Goal: Check status: Check status

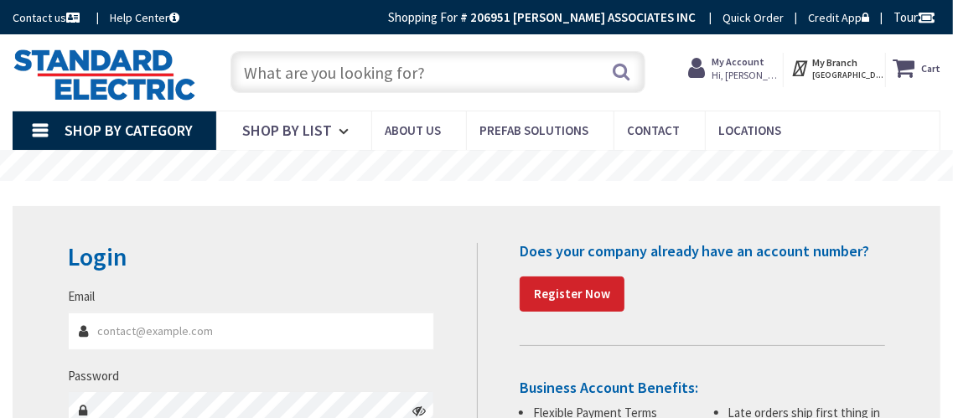
type input "[GEOGRAPHIC_DATA][PERSON_NAME], [GEOGRAPHIC_DATA]"
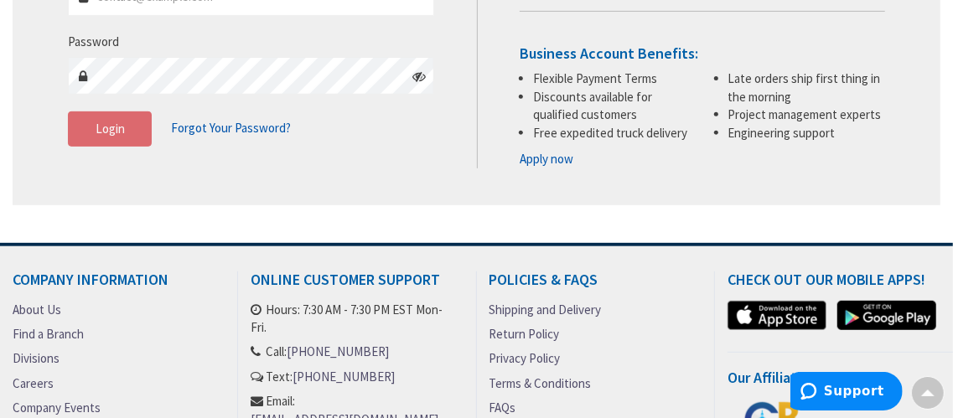
scroll to position [167, 0]
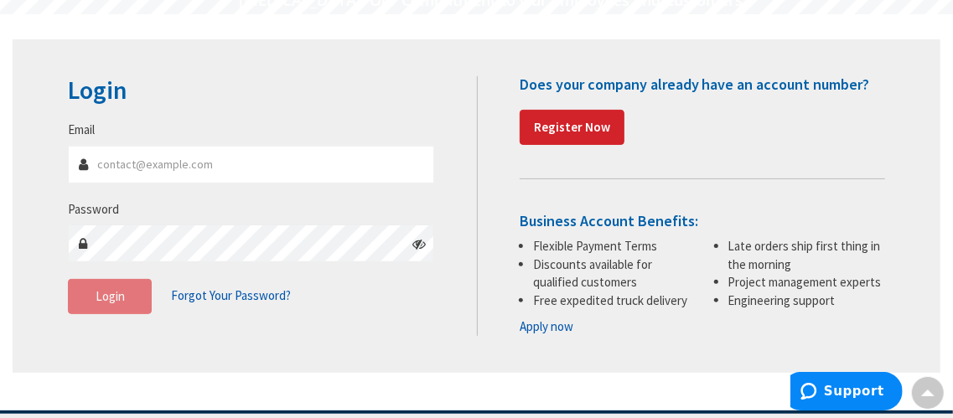
type input "GREGS@STEPHENSMARQUIS.COM"
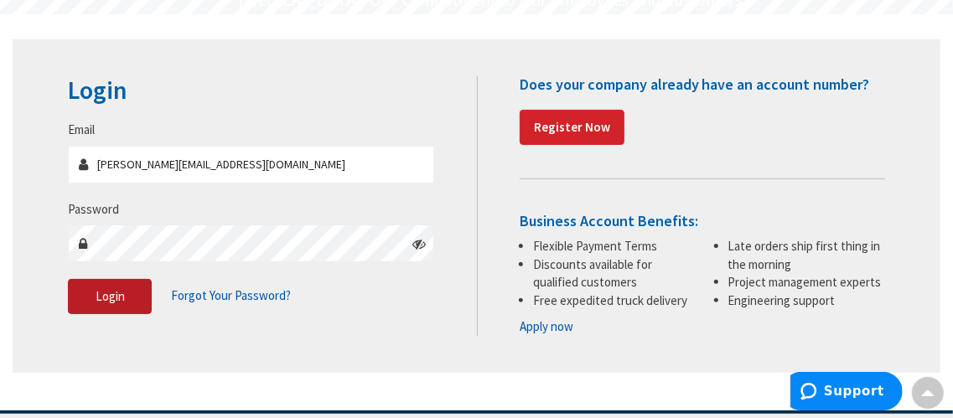
click at [112, 303] on span "Login" at bounding box center [110, 296] width 29 height 16
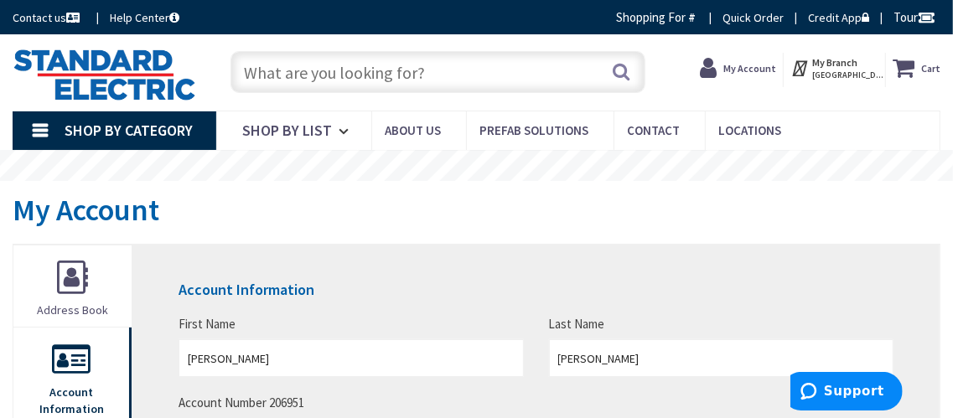
scroll to position [335, 0]
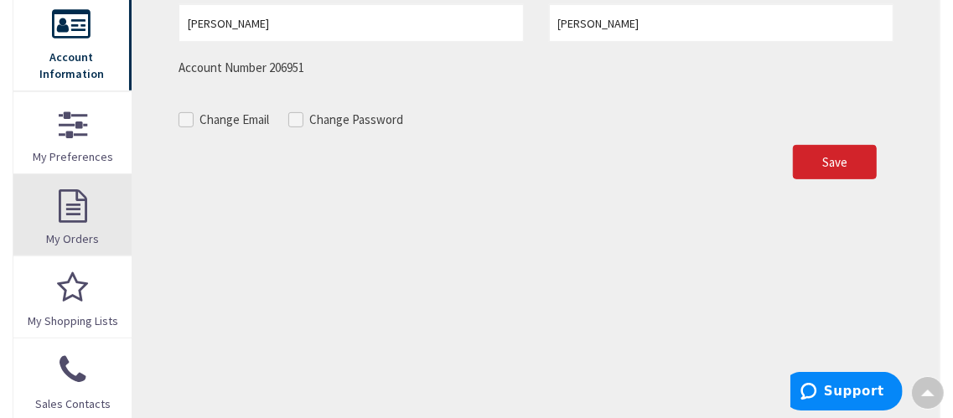
click at [48, 194] on link "My Orders" at bounding box center [72, 214] width 118 height 81
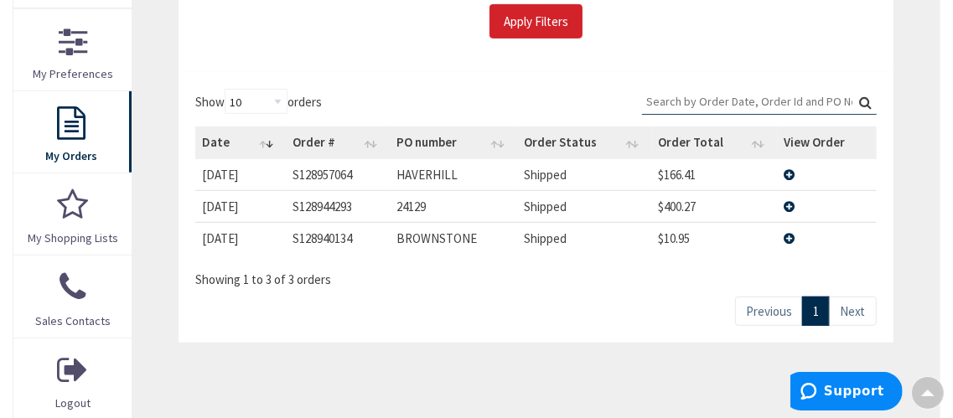
scroll to position [503, 0]
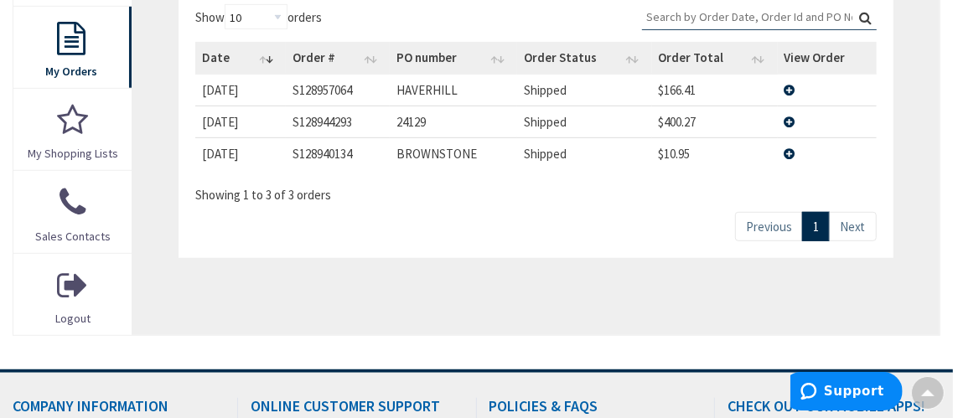
click at [785, 153] on td "View Details" at bounding box center [827, 153] width 99 height 32
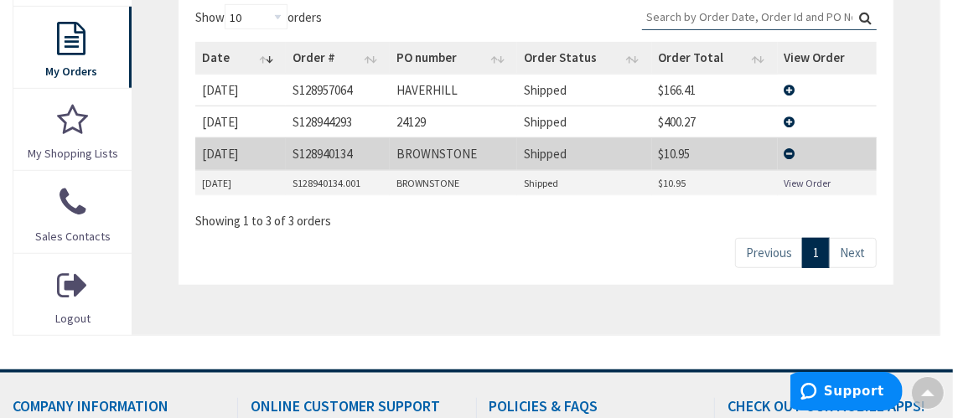
click at [798, 183] on link "View Order" at bounding box center [808, 183] width 47 height 14
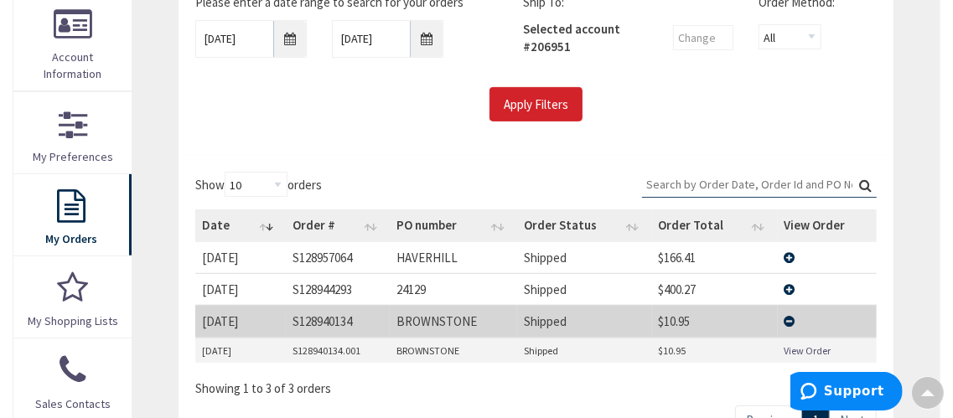
scroll to position [168, 0]
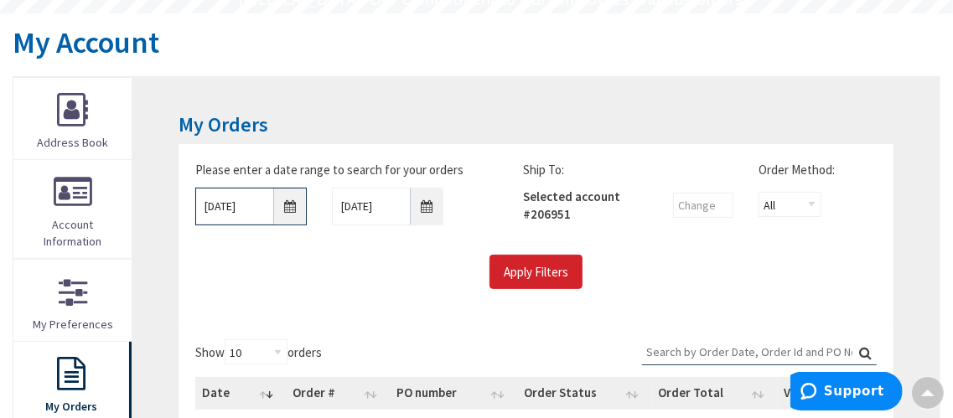
click at [292, 209] on input "[DATE]" at bounding box center [250, 207] width 111 height 38
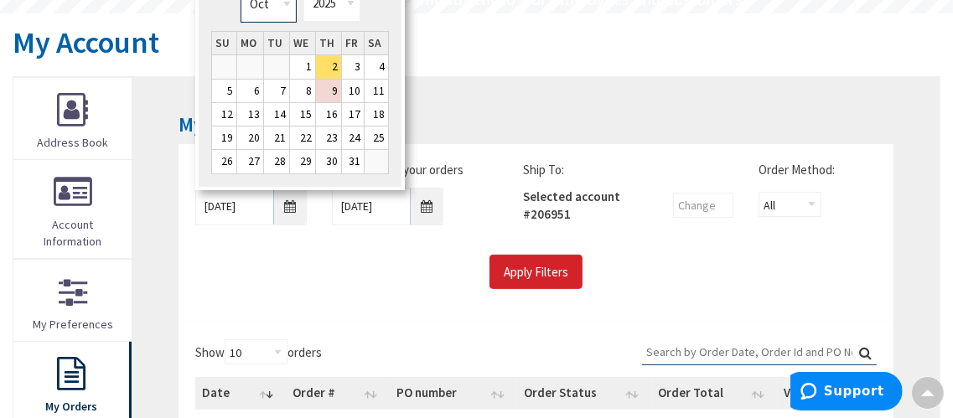
scroll to position [152, 0]
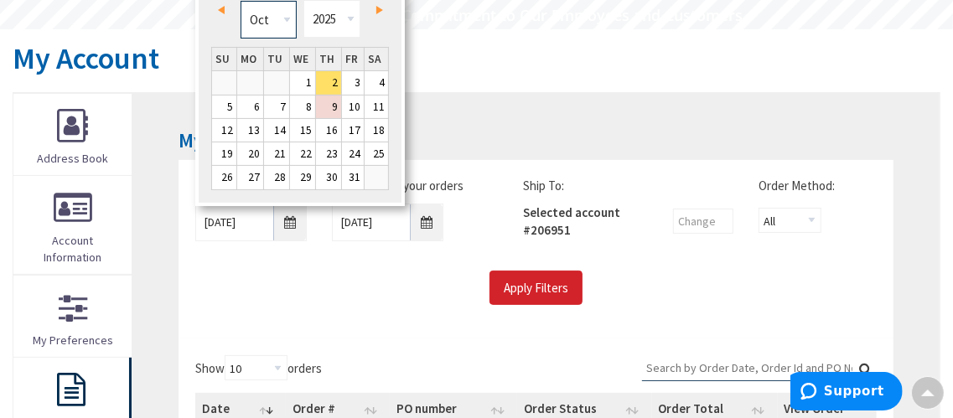
click at [286, 1] on select "Jan Feb Mar Apr May Jun [DATE] Aug Sep Oct Nov Dec" at bounding box center [269, 20] width 56 height 38
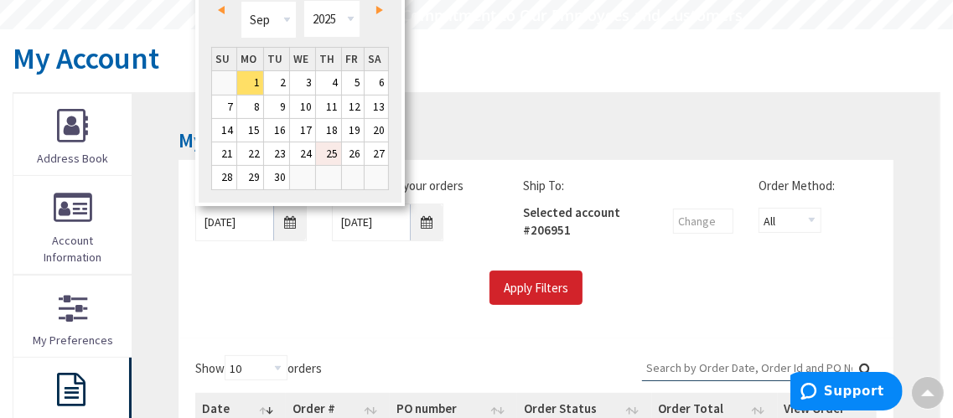
click at [340, 150] on link "25" at bounding box center [328, 154] width 25 height 23
type input "[DATE]"
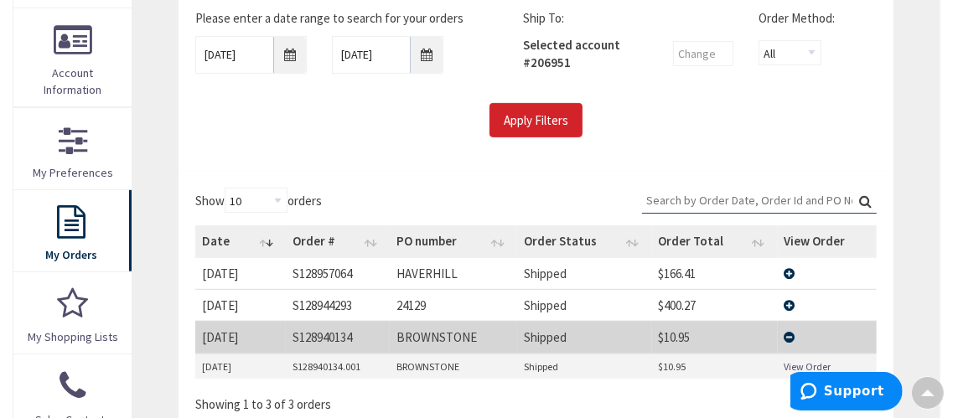
scroll to position [236, 0]
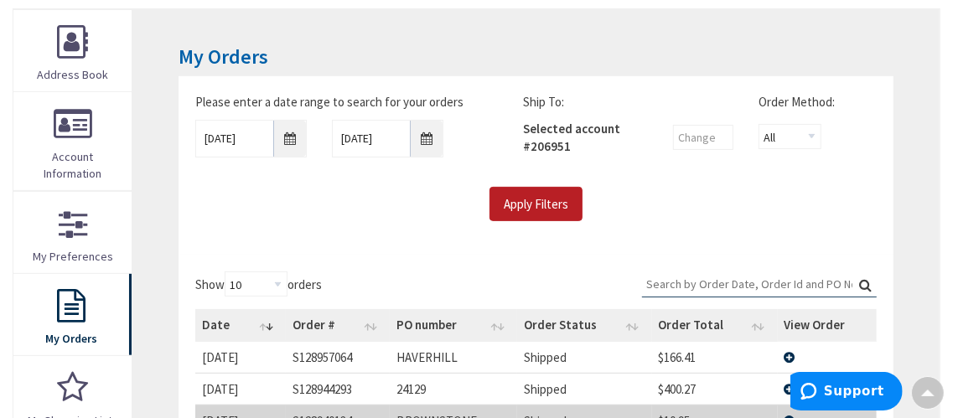
click at [537, 191] on input "Apply Filters" at bounding box center [536, 204] width 93 height 35
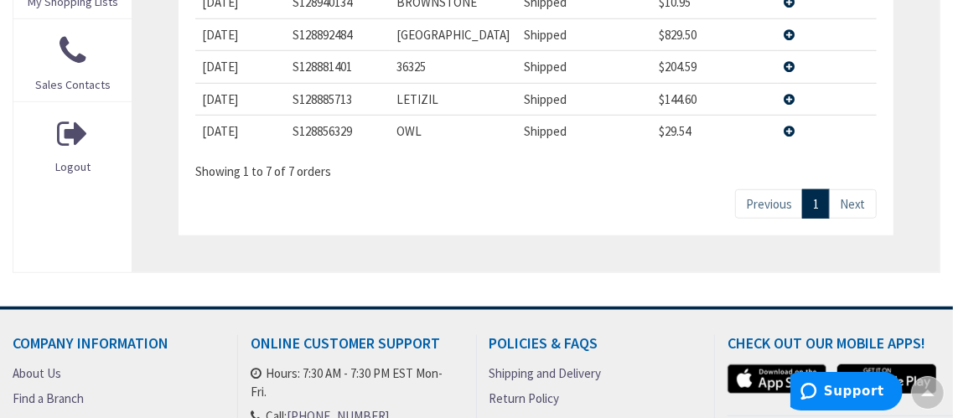
scroll to position [0, 0]
